Goal: Information Seeking & Learning: Learn about a topic

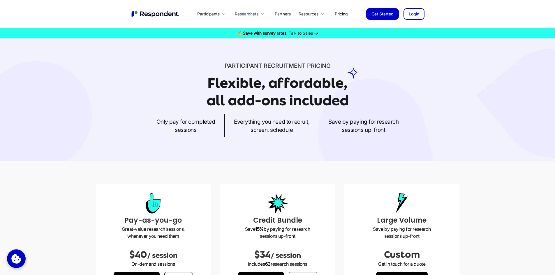
click at [261, 14] on icon at bounding box center [262, 13] width 3 height 1
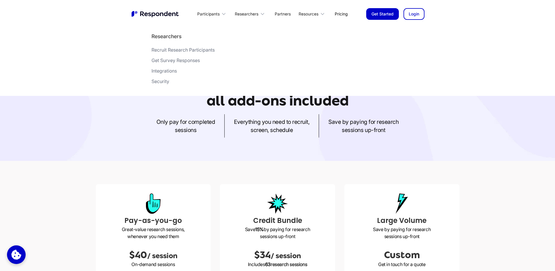
click at [266, 17] on link "Get Started" at bounding box center [382, 14] width 33 height 12
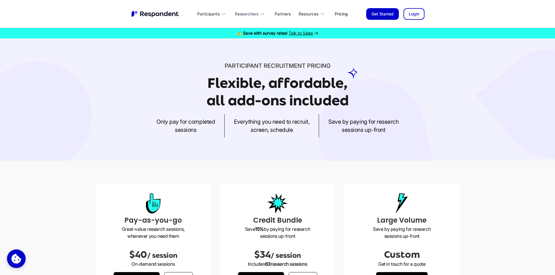
click at [266, 10] on div "Researchers" at bounding box center [250, 14] width 38 height 14
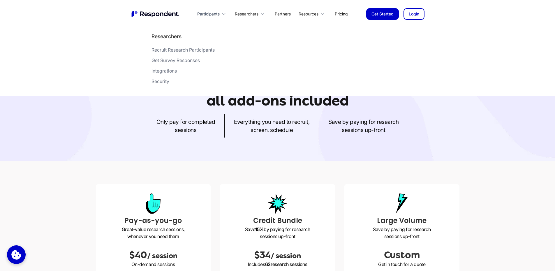
click at [221, 13] on icon at bounding box center [224, 14] width 6 height 6
click at [225, 13] on icon at bounding box center [224, 14] width 6 height 6
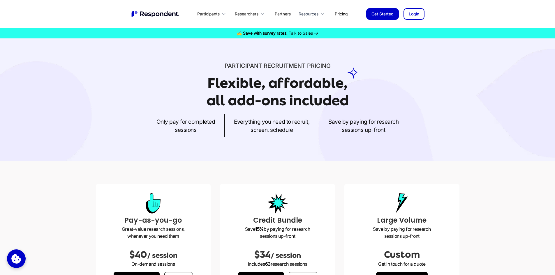
click at [326, 12] on div "Resources" at bounding box center [313, 14] width 35 height 14
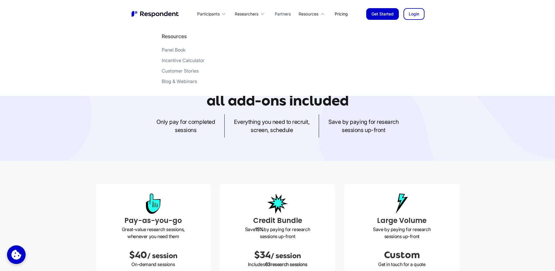
click at [287, 15] on link "Partners" at bounding box center [282, 14] width 25 height 14
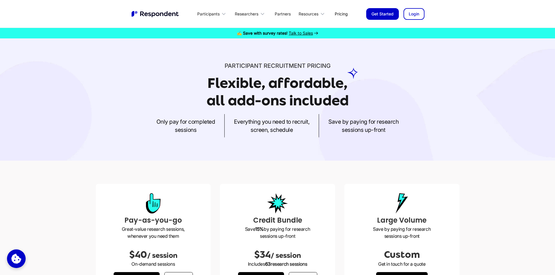
click at [385, 12] on link "Get Started" at bounding box center [382, 14] width 33 height 12
